Goal: Subscribe to service/newsletter

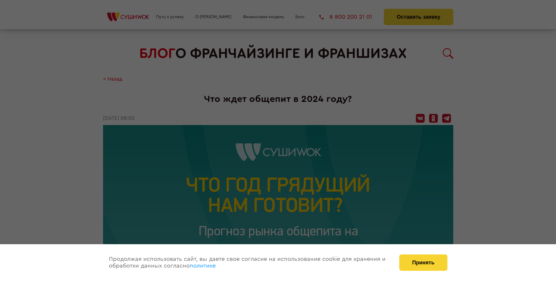
scroll to position [650, 0]
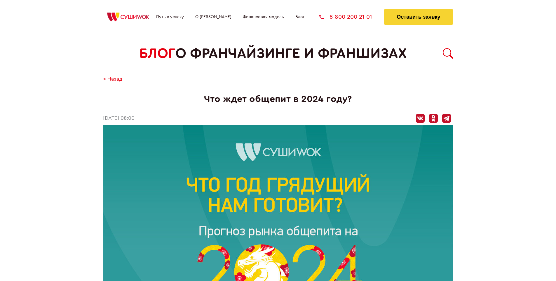
scroll to position [650, 0]
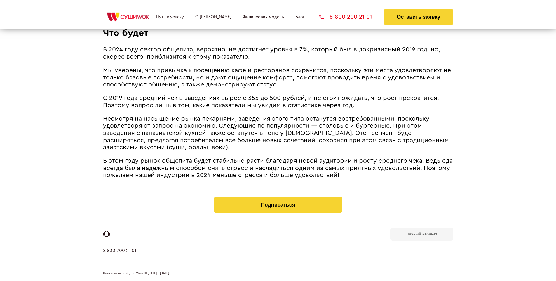
click at [421, 233] on b "Личный кабинет" at bounding box center [421, 234] width 31 height 4
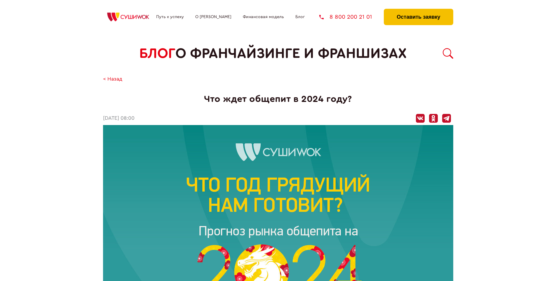
click at [418, 10] on button "Оставить заявку" at bounding box center [418, 17] width 69 height 16
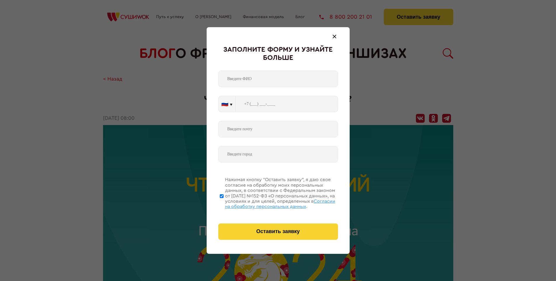
click at [270, 203] on span "Согласии на обработку персональных данных" at bounding box center [280, 204] width 110 height 10
click at [223, 203] on input "Нажимая кнопку “Оставить заявку”, я даю свое согласие на обработку моих персона…" at bounding box center [222, 195] width 4 height 47
checkbox input "false"
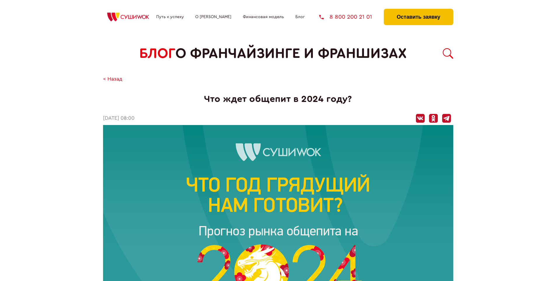
click at [418, 10] on button "Оставить заявку" at bounding box center [418, 17] width 69 height 16
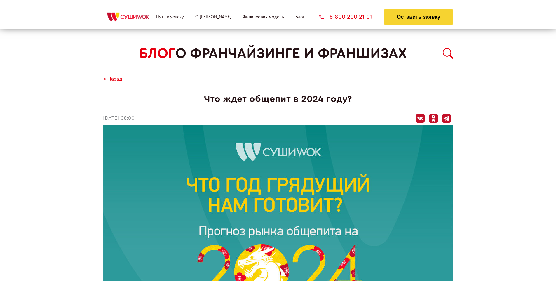
scroll to position [650, 0]
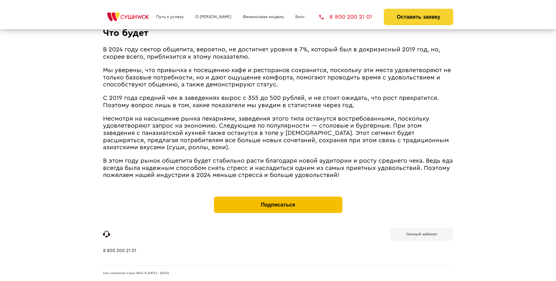
click at [278, 198] on button "Подписаться" at bounding box center [278, 204] width 128 height 16
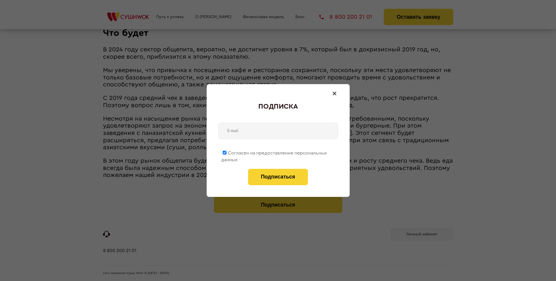
click at [274, 152] on span "Согласен на предоставление персональных данных" at bounding box center [274, 156] width 106 height 11
click at [226, 152] on input "Согласен на предоставление персональных данных" at bounding box center [225, 153] width 4 height 4
checkbox input "false"
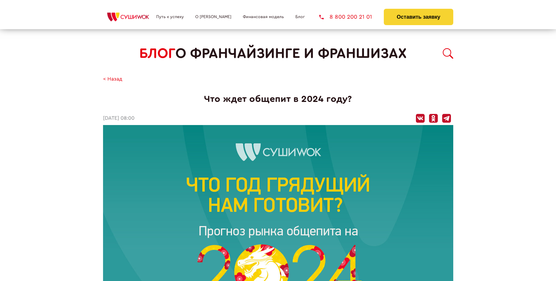
scroll to position [650, 0]
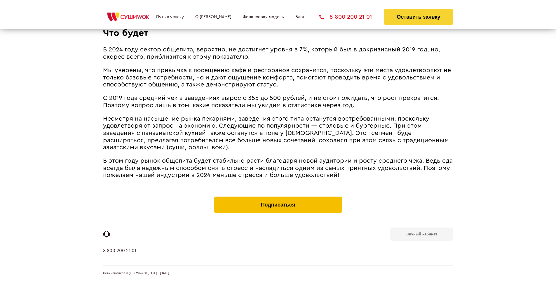
click at [278, 198] on button "Подписаться" at bounding box center [278, 204] width 128 height 16
